Goal: Check status: Check status

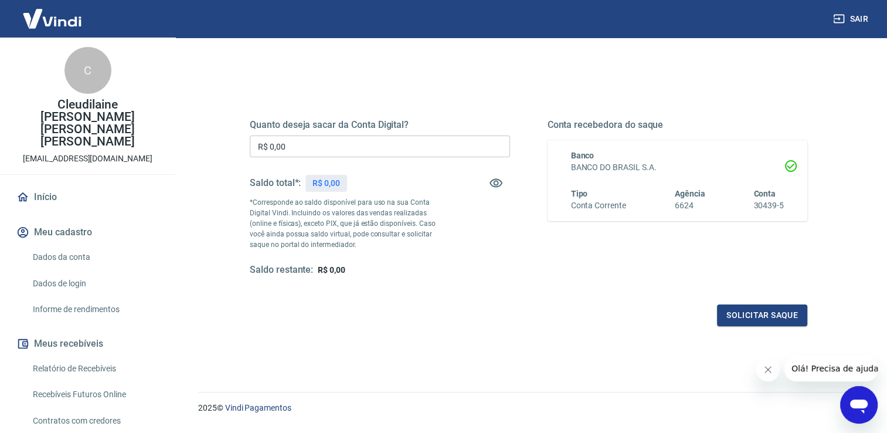
scroll to position [117, 0]
click at [356, 272] on div "Saldo restante: R$ 0,00" at bounding box center [380, 269] width 260 height 12
drag, startPoint x: 339, startPoint y: 271, endPoint x: 335, endPoint y: 244, distance: 27.2
click at [339, 271] on span "R$ 0,00" at bounding box center [332, 268] width 28 height 9
